Goal: Find specific page/section: Find specific page/section

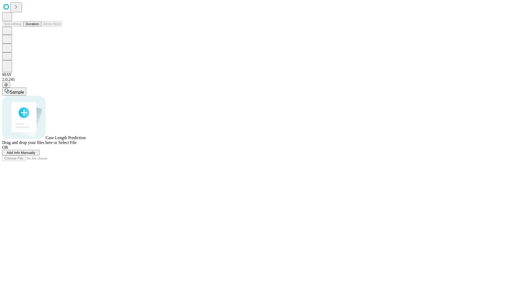
click at [39, 27] on button "Duration" at bounding box center [33, 24] width 18 height 6
click at [77, 145] on span "Select File" at bounding box center [67, 142] width 18 height 5
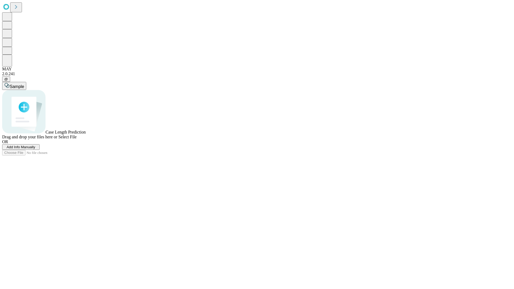
click at [77, 139] on span "Select File" at bounding box center [67, 137] width 18 height 5
